Goal: Book appointment/travel/reservation

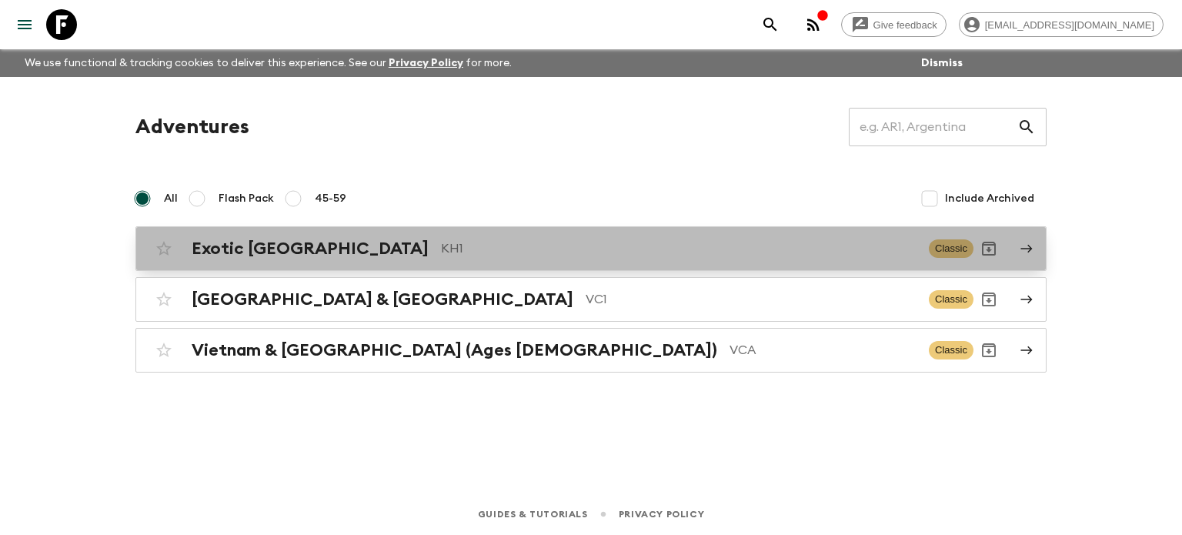
click at [441, 249] on p "KH1" at bounding box center [679, 248] width 476 height 18
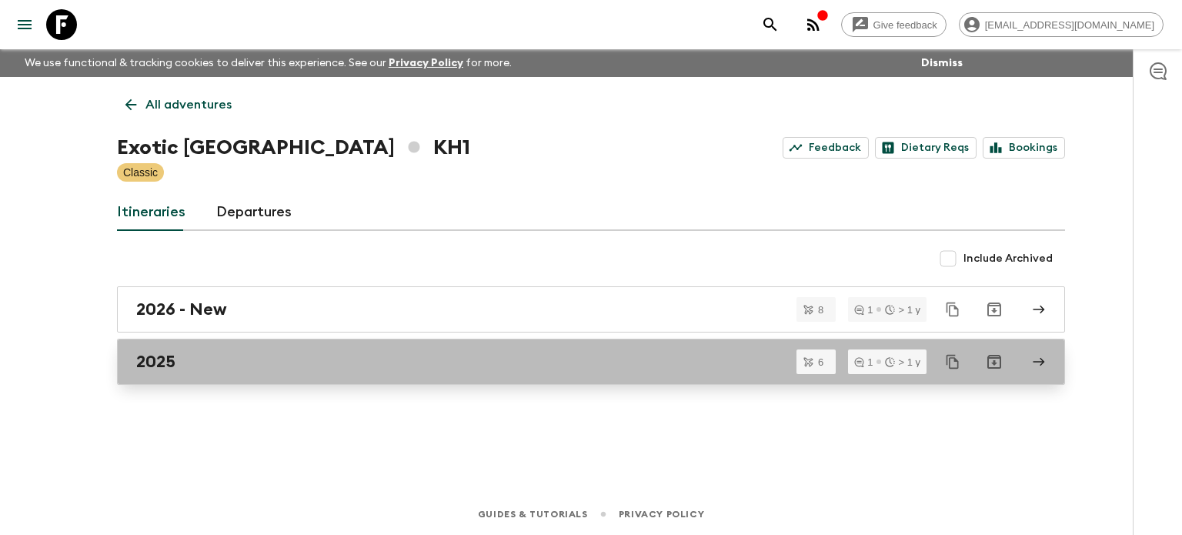
click at [291, 356] on div "2025" at bounding box center [576, 362] width 880 height 20
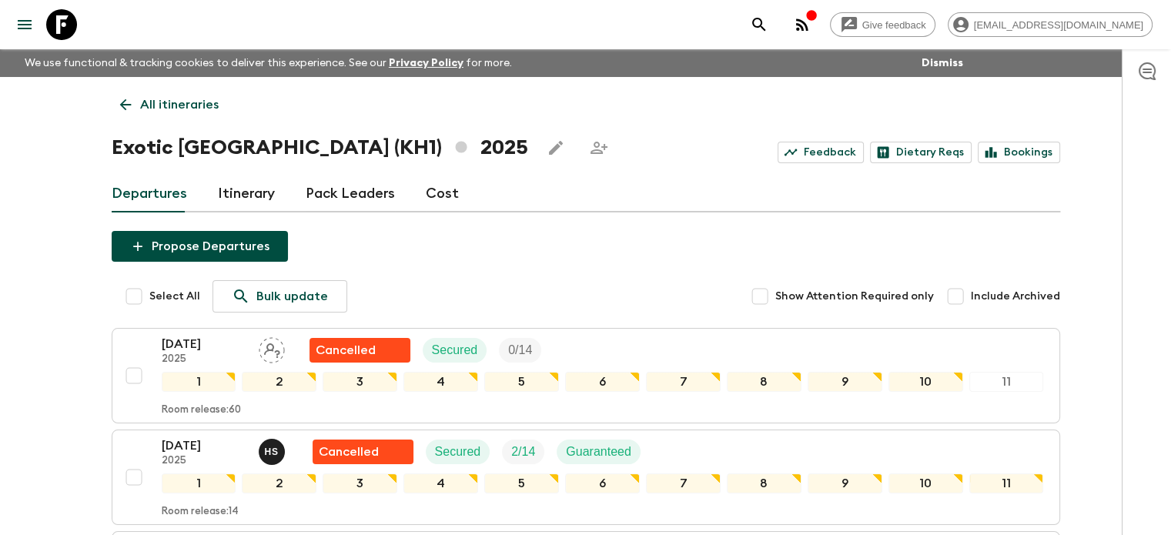
click at [127, 114] on link "All itineraries" at bounding box center [169, 104] width 115 height 31
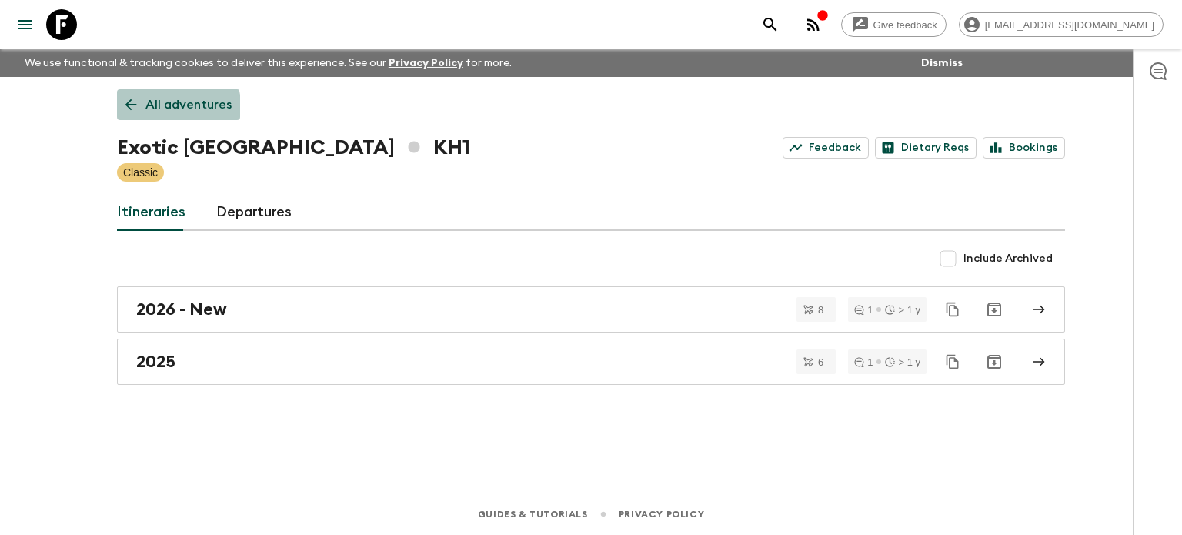
click at [127, 114] on link "All adventures" at bounding box center [178, 104] width 123 height 31
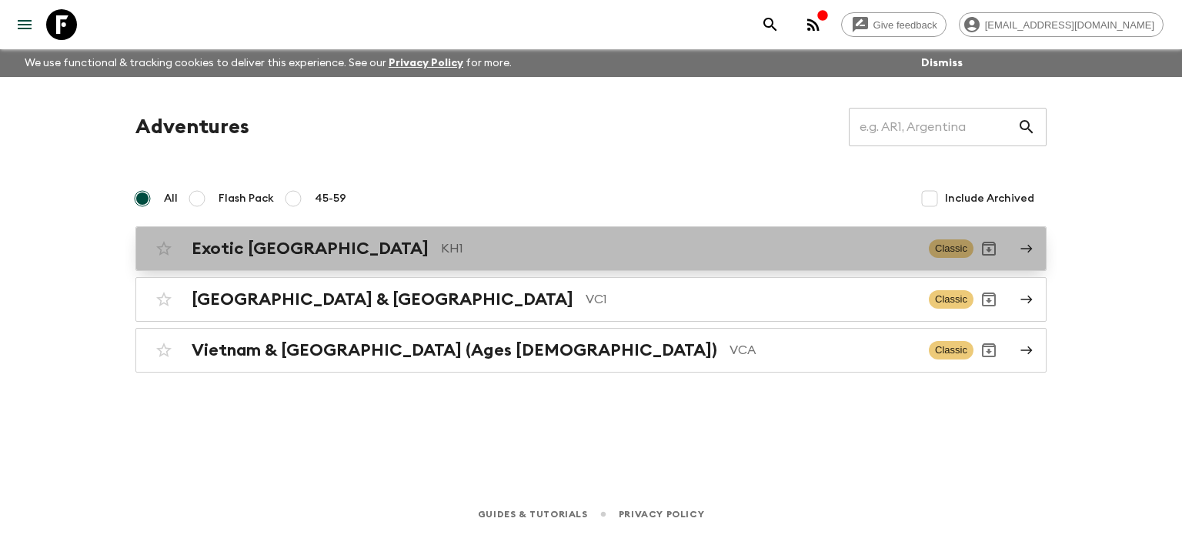
click at [234, 266] on link "Exotic [GEOGRAPHIC_DATA] KH1 Classic" at bounding box center [590, 248] width 911 height 45
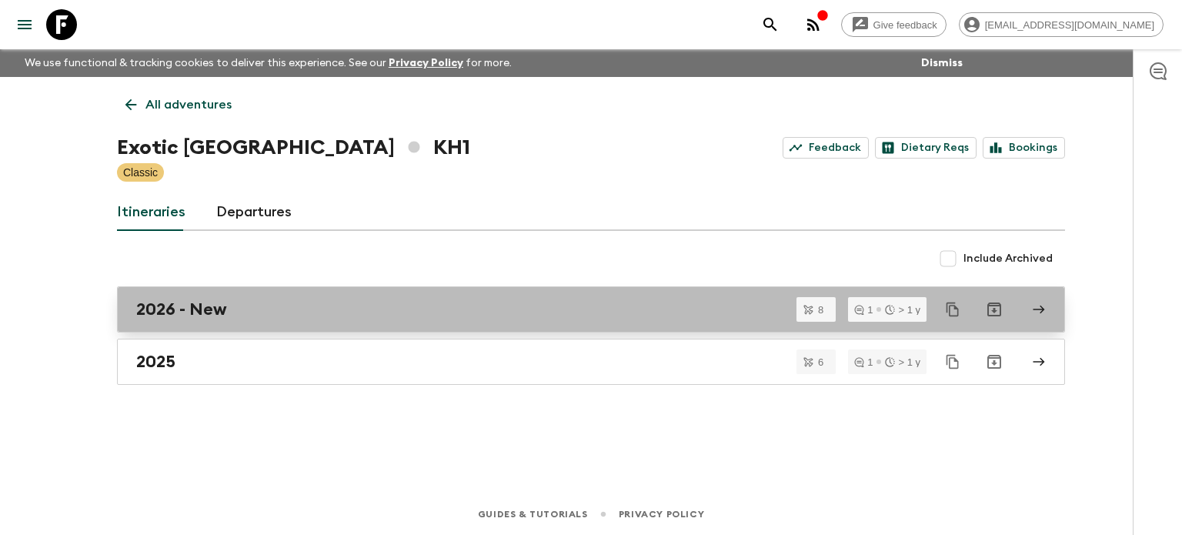
click at [207, 304] on h2 "2026 - New" at bounding box center [181, 309] width 91 height 20
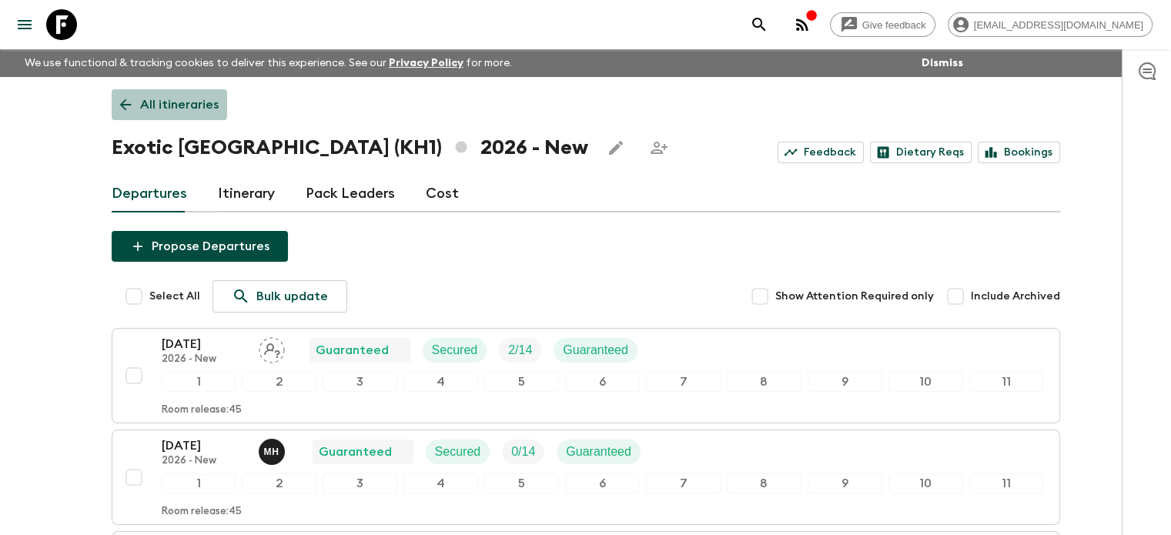
click at [131, 99] on icon at bounding box center [125, 104] width 17 height 17
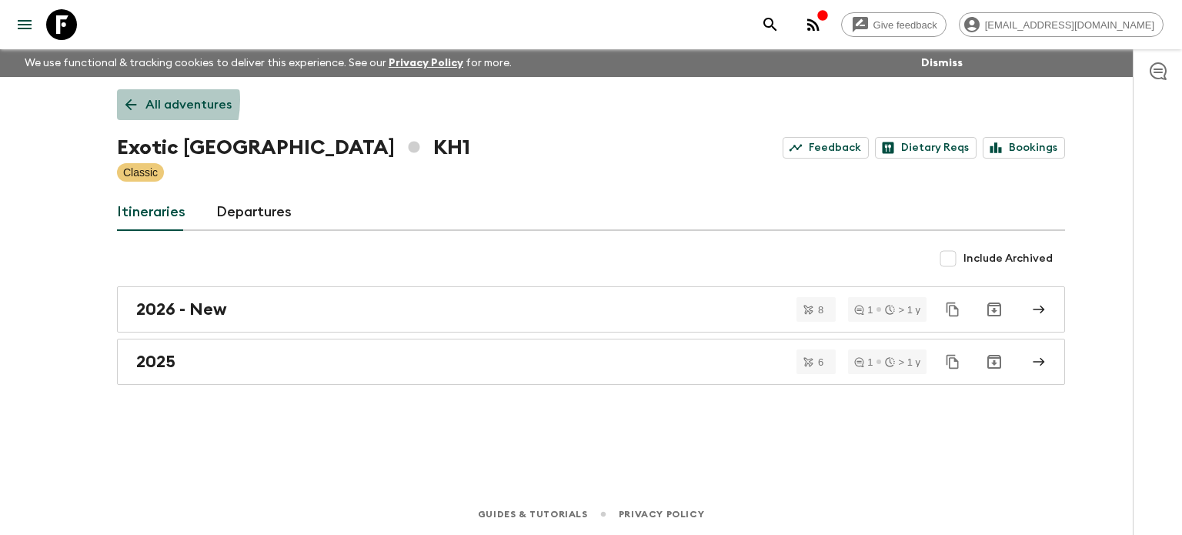
click at [122, 100] on icon at bounding box center [130, 104] width 17 height 17
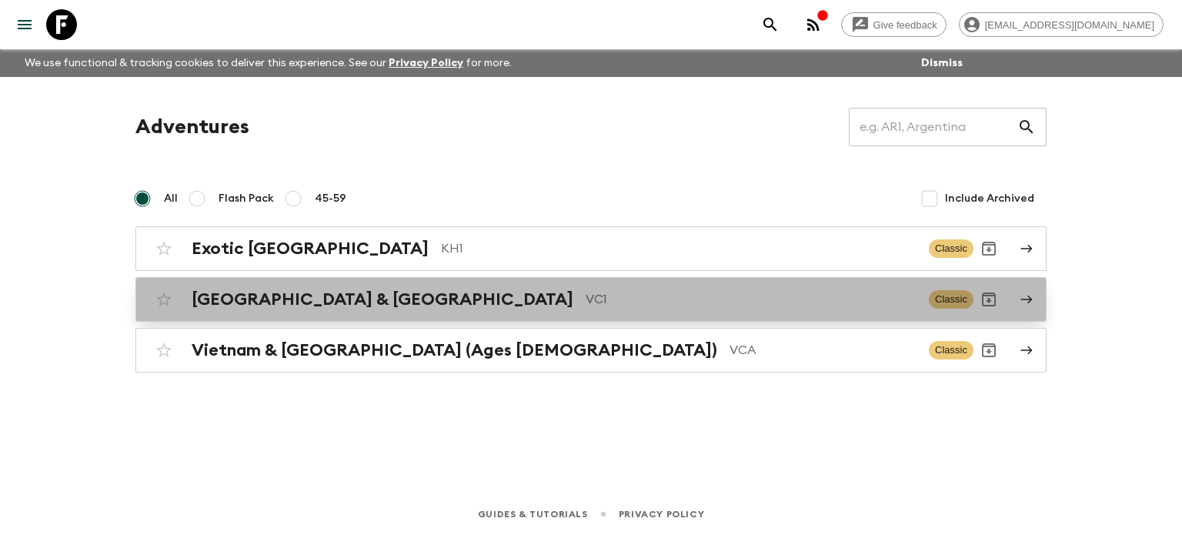
click at [269, 289] on h2 "[GEOGRAPHIC_DATA] & [GEOGRAPHIC_DATA]" at bounding box center [383, 299] width 382 height 20
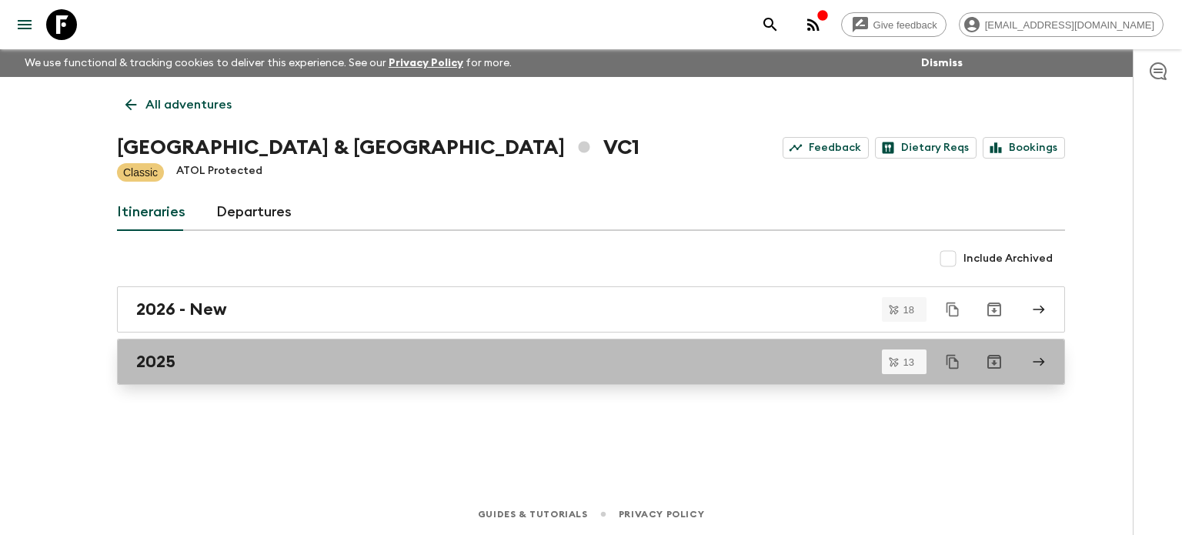
click at [211, 349] on link "2025" at bounding box center [591, 362] width 948 height 46
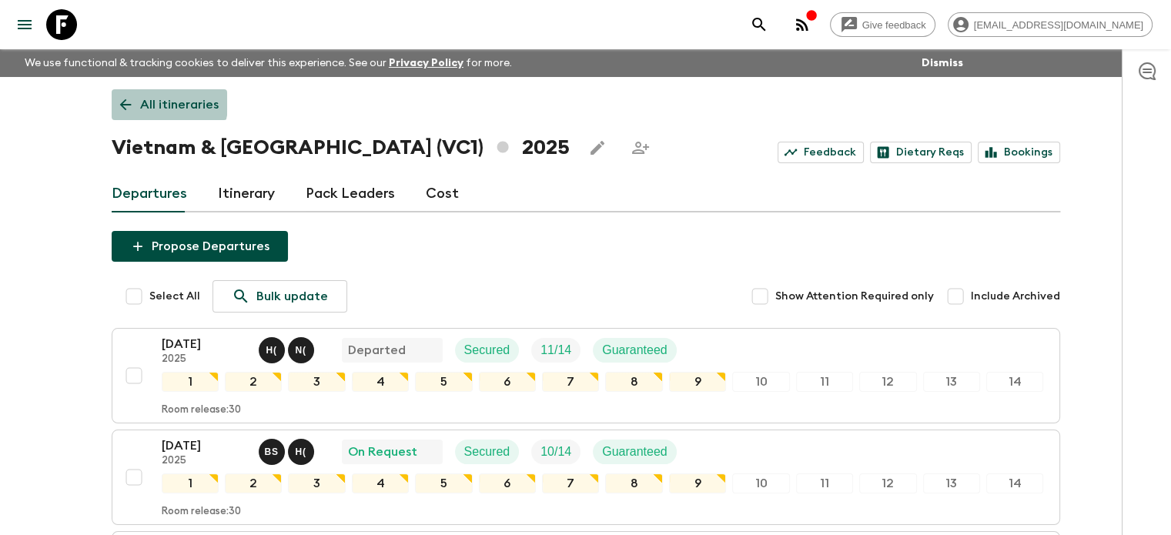
click at [120, 97] on icon at bounding box center [125, 104] width 17 height 17
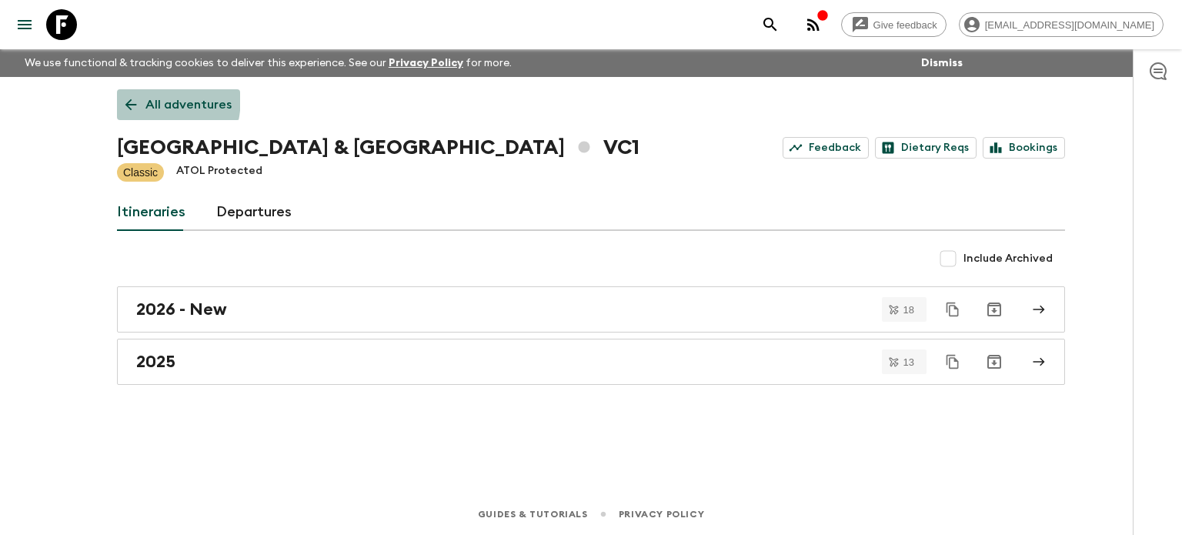
click at [120, 97] on link "All adventures" at bounding box center [178, 104] width 123 height 31
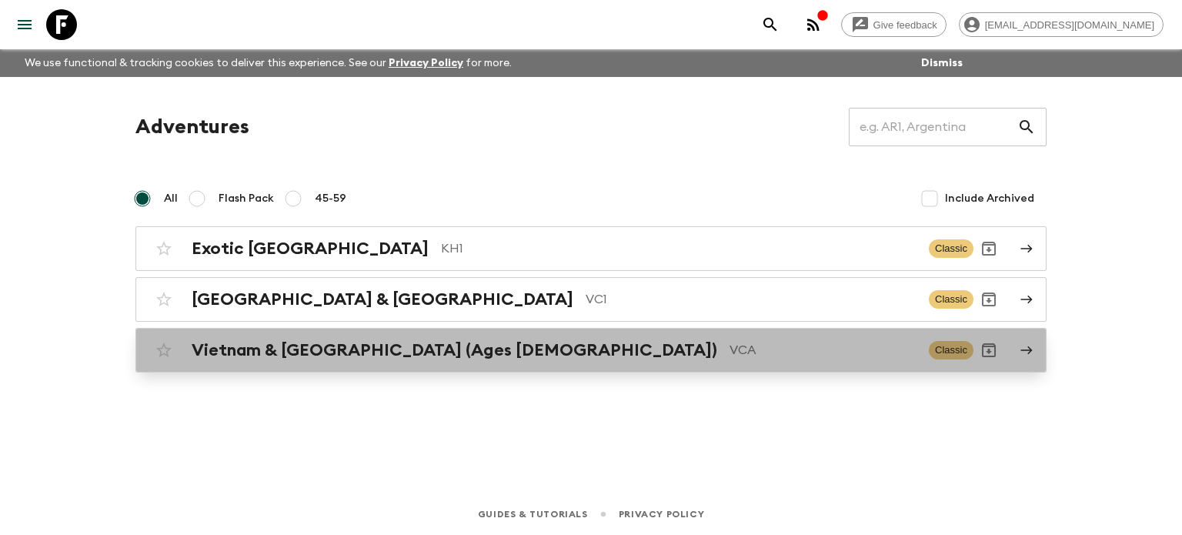
click at [254, 352] on h2 "Vietnam & [GEOGRAPHIC_DATA] (Ages [DEMOGRAPHIC_DATA])" at bounding box center [455, 350] width 526 height 20
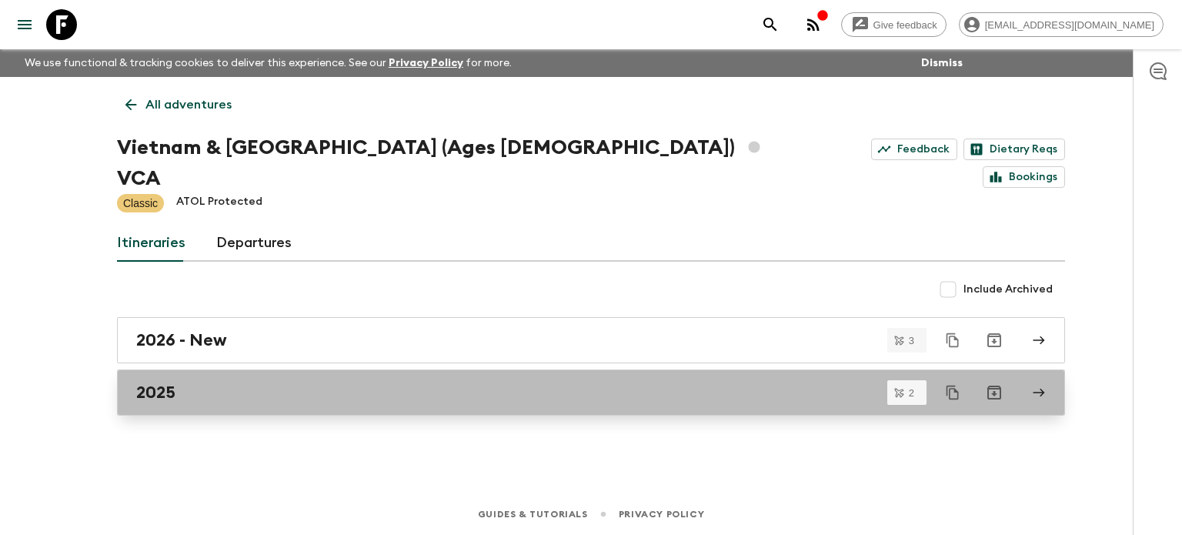
click at [243, 383] on div "2025" at bounding box center [576, 393] width 880 height 20
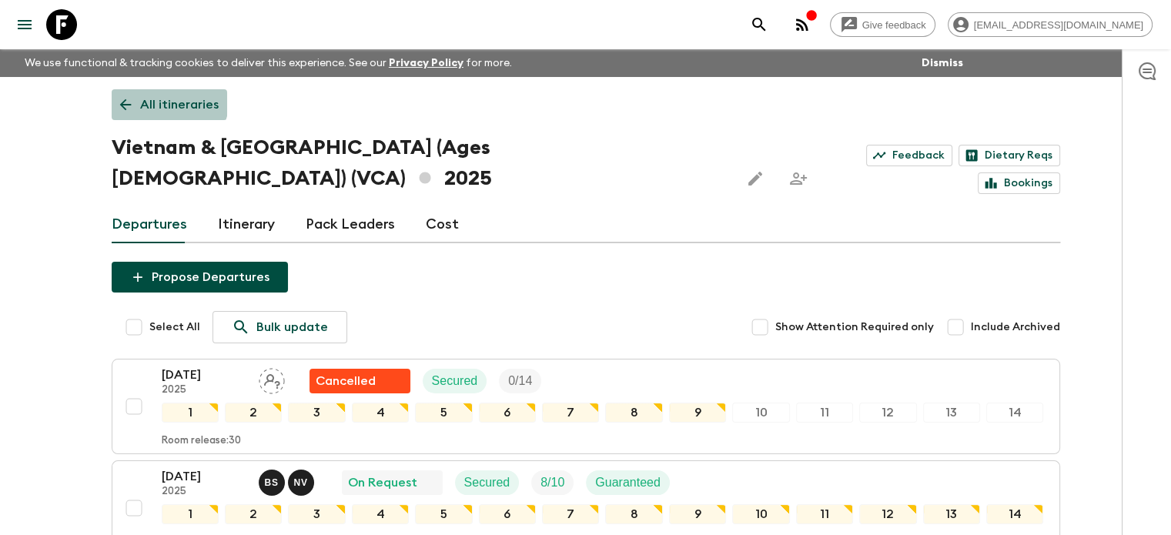
click at [135, 92] on link "All itineraries" at bounding box center [169, 104] width 115 height 31
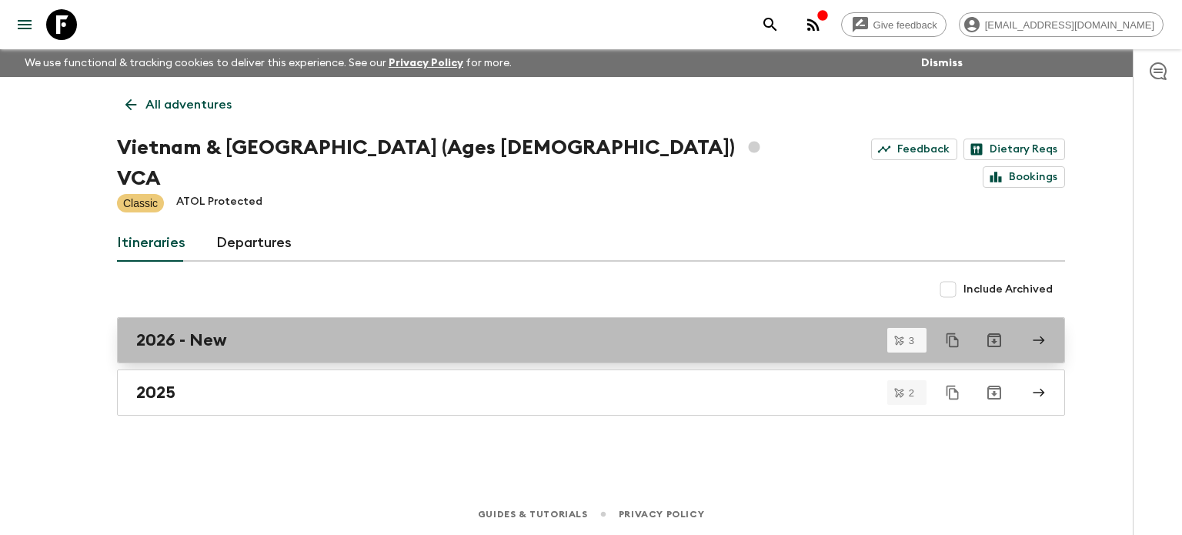
click at [179, 330] on h2 "2026 - New" at bounding box center [181, 340] width 91 height 20
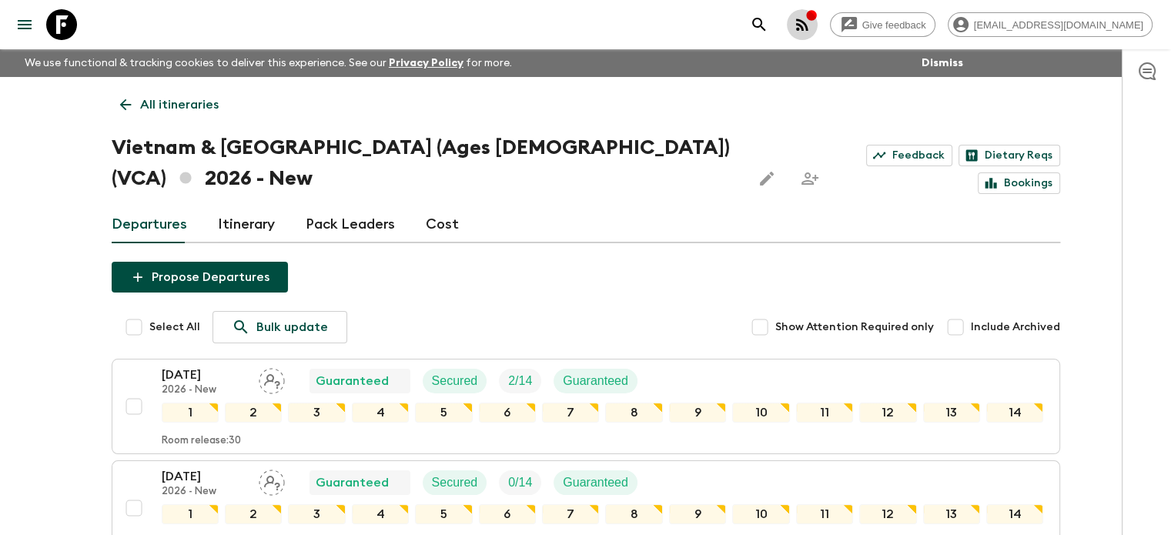
click at [811, 32] on icon "button" at bounding box center [802, 24] width 18 height 18
